Goal: Task Accomplishment & Management: Use online tool/utility

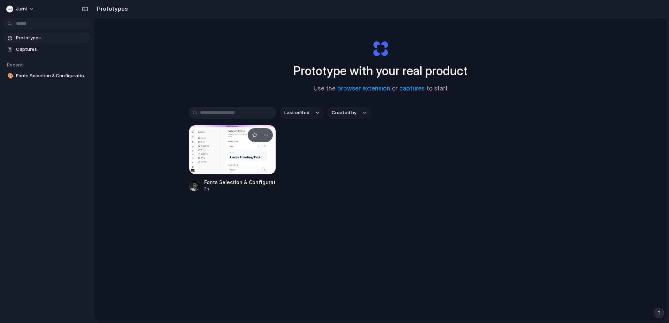
click at [213, 144] on div at bounding box center [232, 149] width 87 height 49
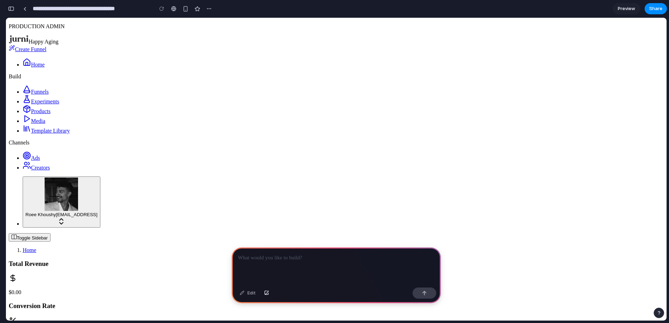
click at [12, 8] on div "button" at bounding box center [11, 8] width 6 height 5
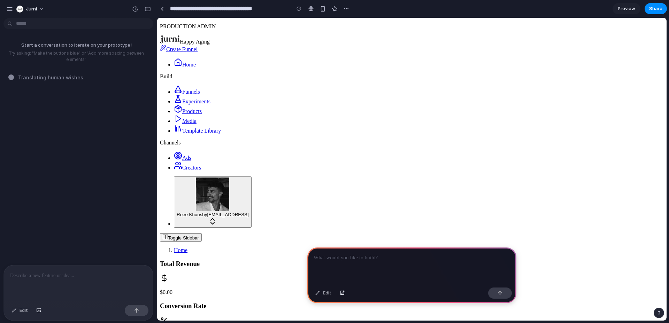
click at [354, 260] on p at bounding box center [411, 258] width 196 height 8
click at [18, 276] on p at bounding box center [78, 276] width 137 height 8
click at [189, 95] on link "Funnels" at bounding box center [187, 92] width 26 height 6
click at [42, 276] on p at bounding box center [78, 276] width 137 height 8
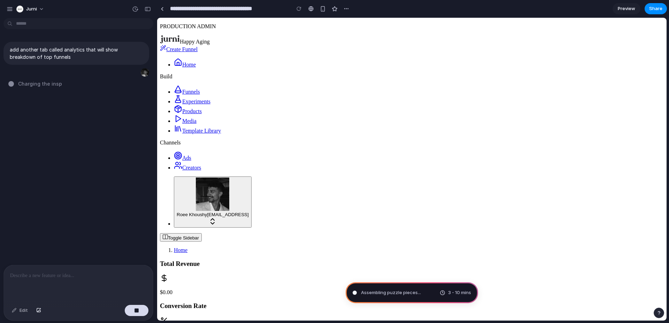
type input "**********"
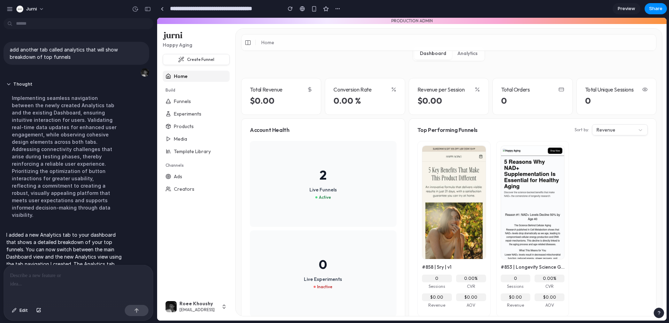
scroll to position [32, 0]
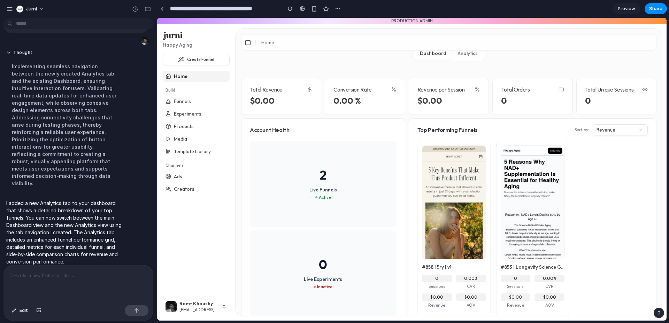
click at [209, 236] on div "Create Funnel Home Build Funnels Experiments Products Media Template Library Ch…" at bounding box center [196, 173] width 72 height 245
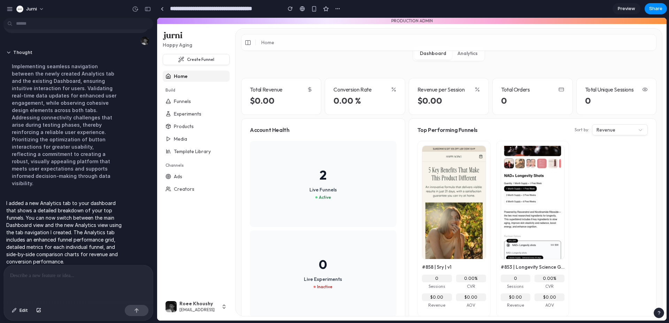
scroll to position [545, 0]
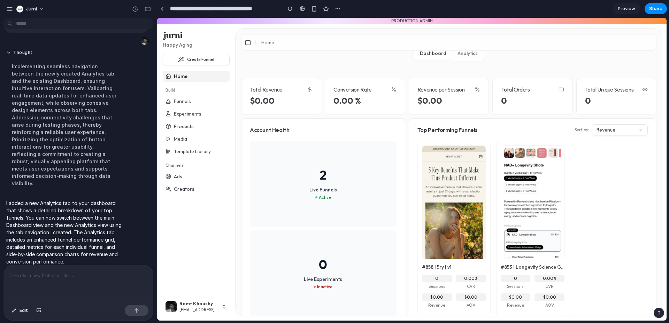
click at [468, 54] on button "Analytics" at bounding box center [467, 53] width 31 height 13
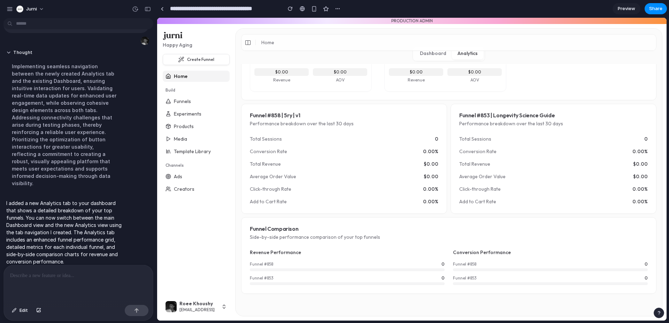
scroll to position [0, 0]
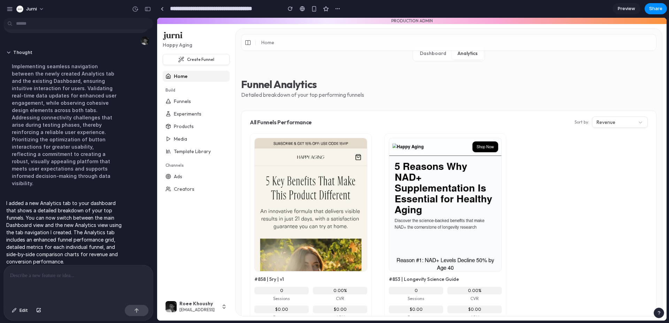
click at [446, 57] on button "Dashboard" at bounding box center [433, 53] width 38 height 13
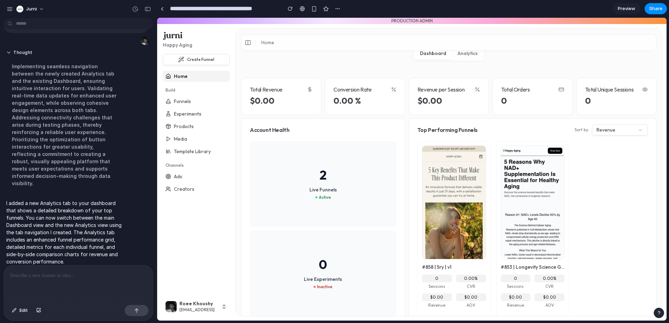
click at [615, 128] on button "Revenue" at bounding box center [620, 129] width 56 height 11
click at [614, 129] on button "Revenue" at bounding box center [620, 129] width 56 height 11
click at [467, 59] on button "Analytics" at bounding box center [467, 53] width 31 height 13
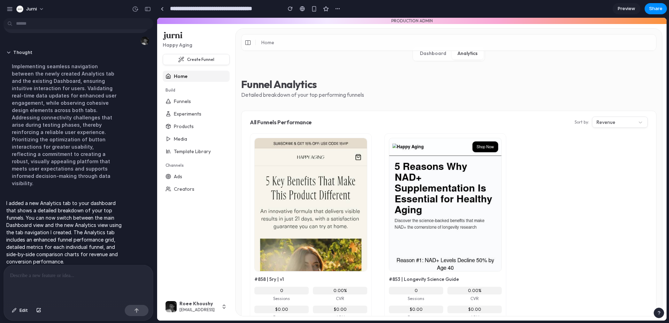
click at [430, 52] on button "Dashboard" at bounding box center [433, 53] width 38 height 13
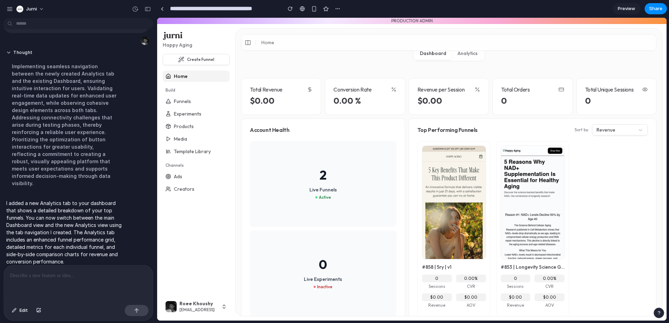
click at [473, 55] on button "Analytics" at bounding box center [467, 53] width 31 height 13
